Goal: Navigation & Orientation: Find specific page/section

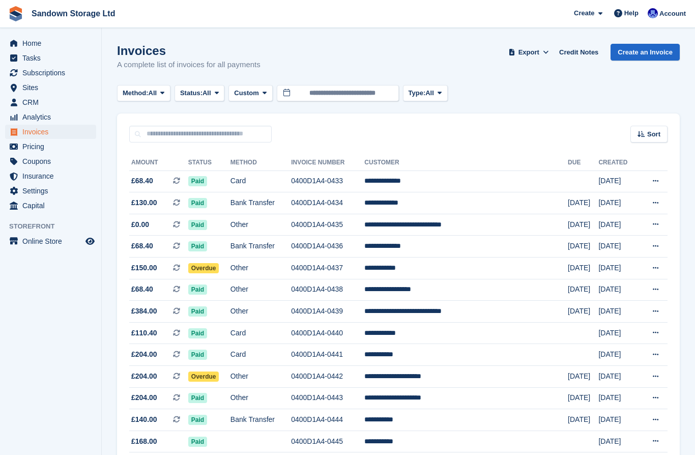
click at [23, 47] on span "Home" at bounding box center [52, 43] width 61 height 14
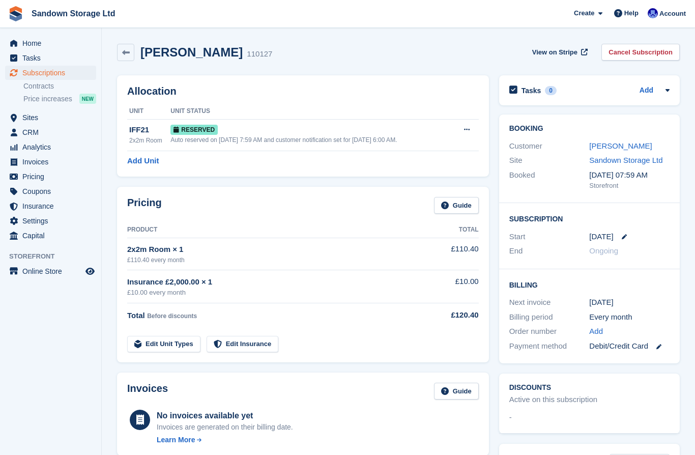
click at [32, 42] on span "Home" at bounding box center [52, 43] width 61 height 14
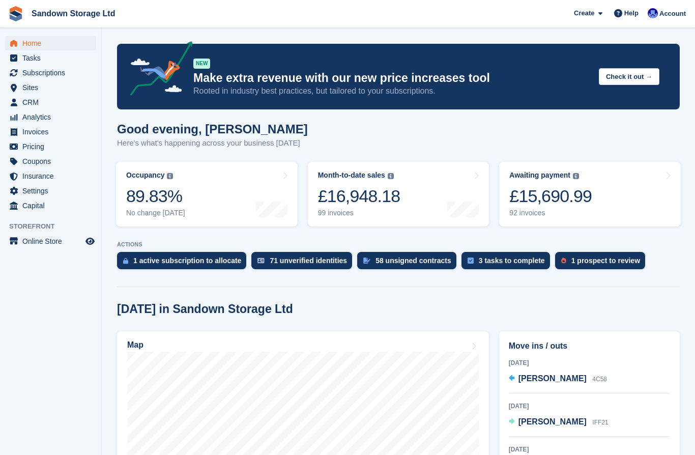
click at [225, 202] on link "Occupancy The percentage of all currently allocated units in terms of area. Inc…" at bounding box center [207, 194] width 182 height 65
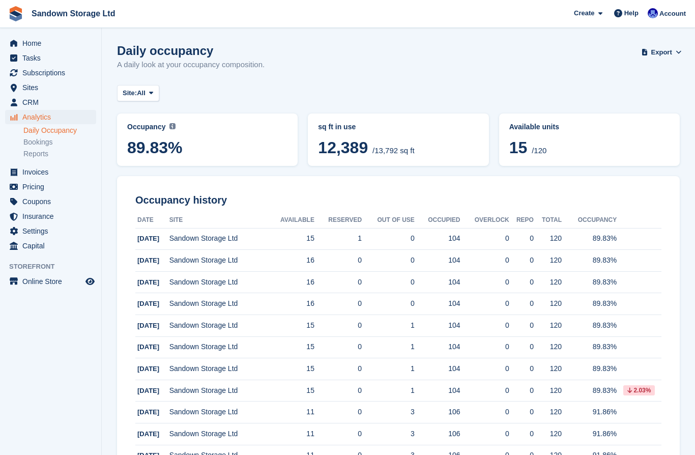
click at [37, 144] on link "Bookings" at bounding box center [59, 142] width 73 height 10
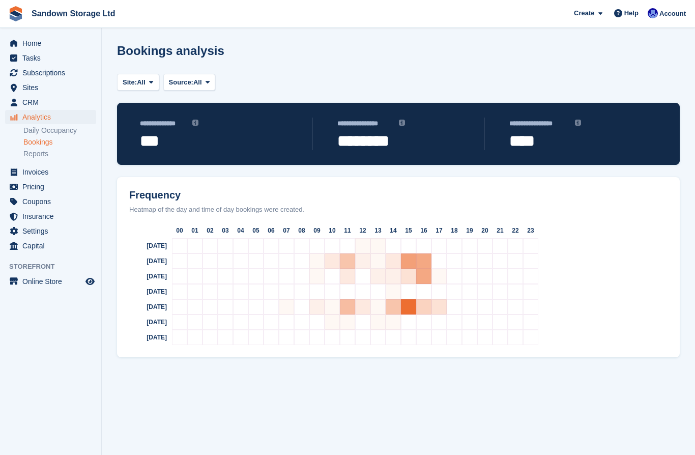
click at [24, 48] on span "Home" at bounding box center [52, 43] width 61 height 14
